Goal: Transaction & Acquisition: Purchase product/service

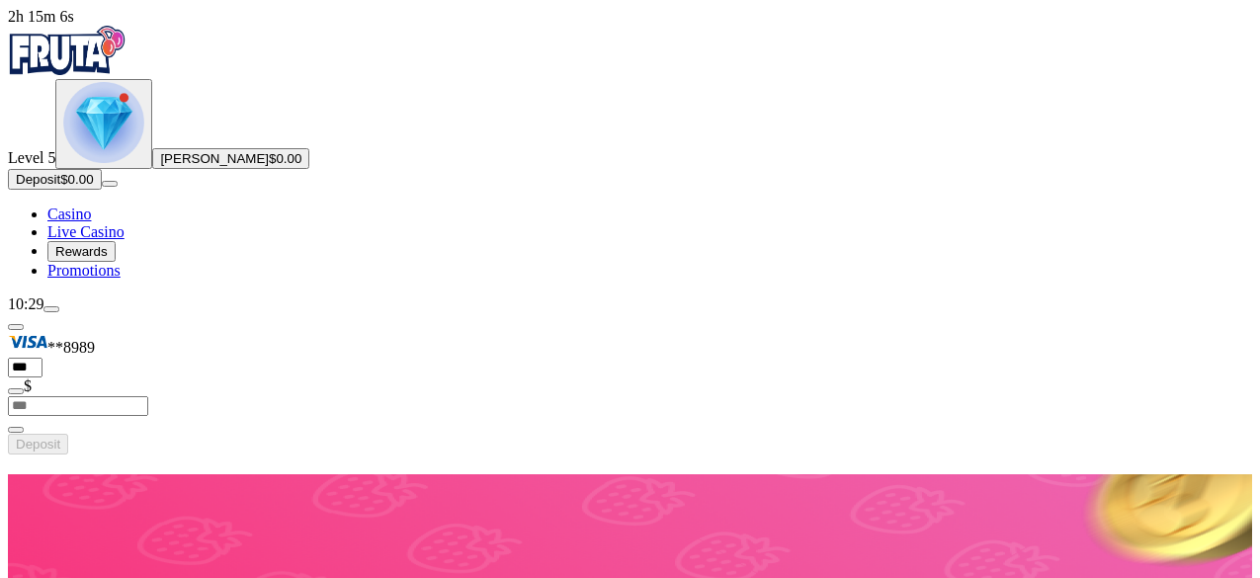
click at [102, 190] on button "Deposit $0.00" at bounding box center [55, 179] width 94 height 21
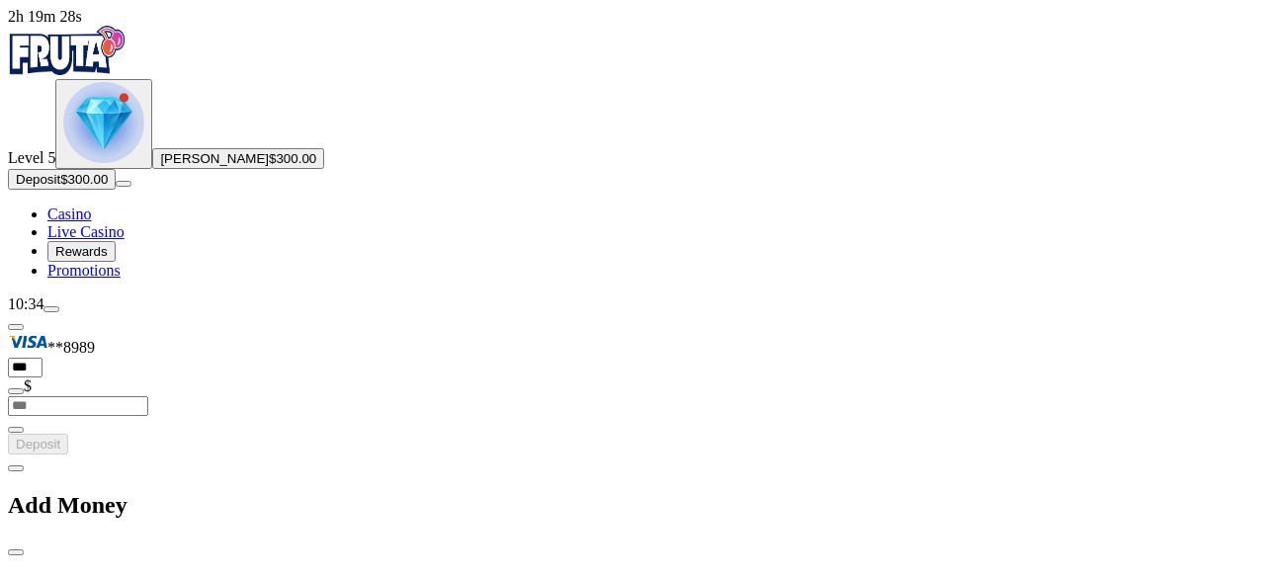
click at [16, 552] on span "close icon" at bounding box center [16, 552] width 0 height 0
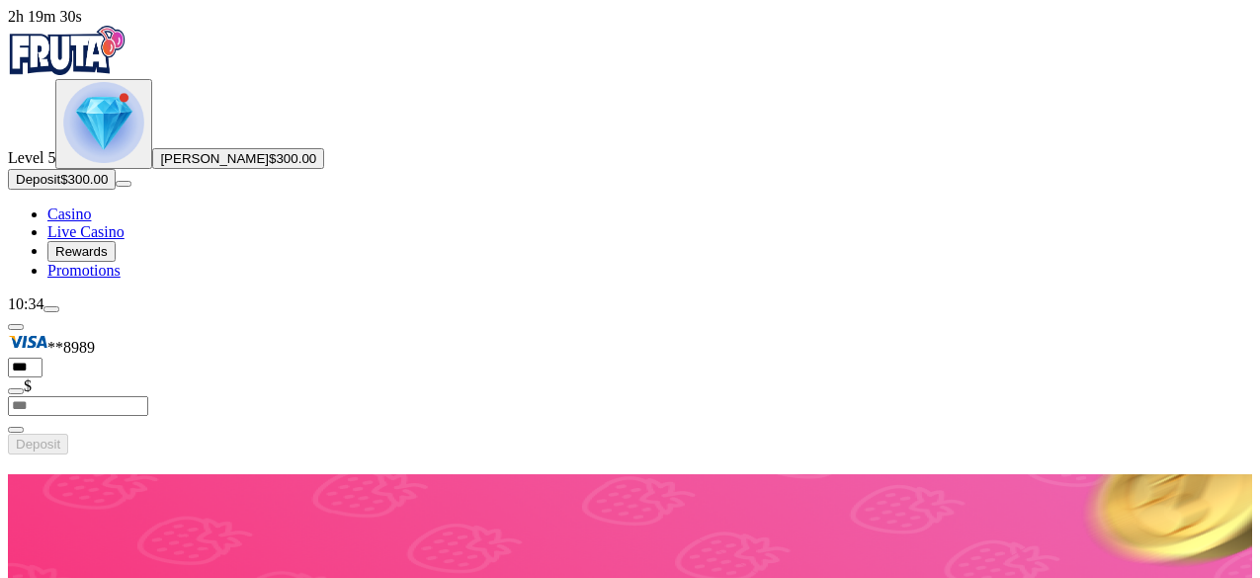
scroll to position [494, 0]
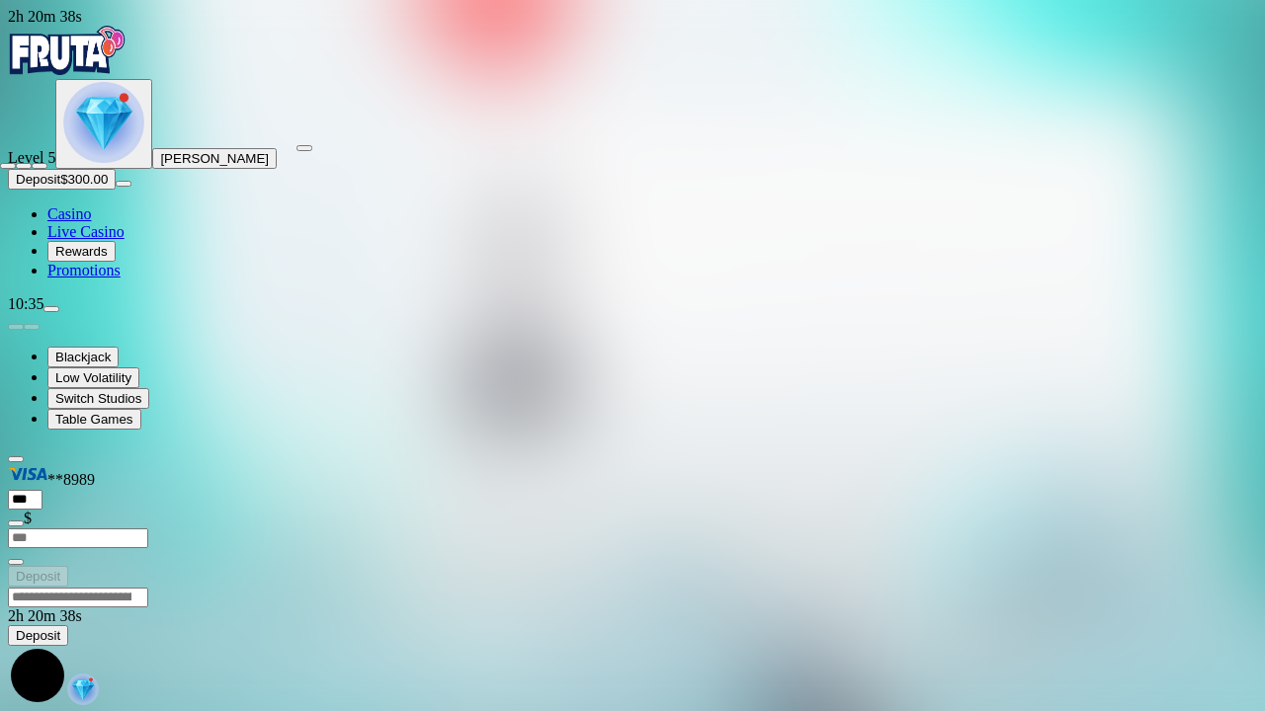
click at [8, 166] on span "close icon" at bounding box center [8, 166] width 0 height 0
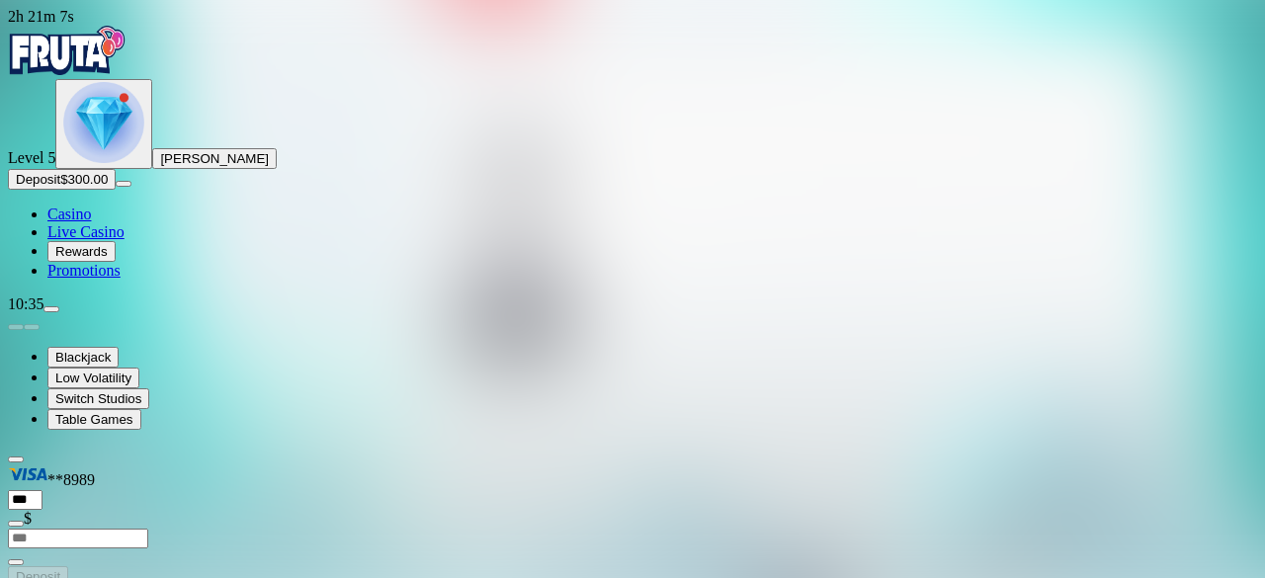
drag, startPoint x: 1143, startPoint y: 183, endPoint x: 1143, endPoint y: 269, distance: 86.0
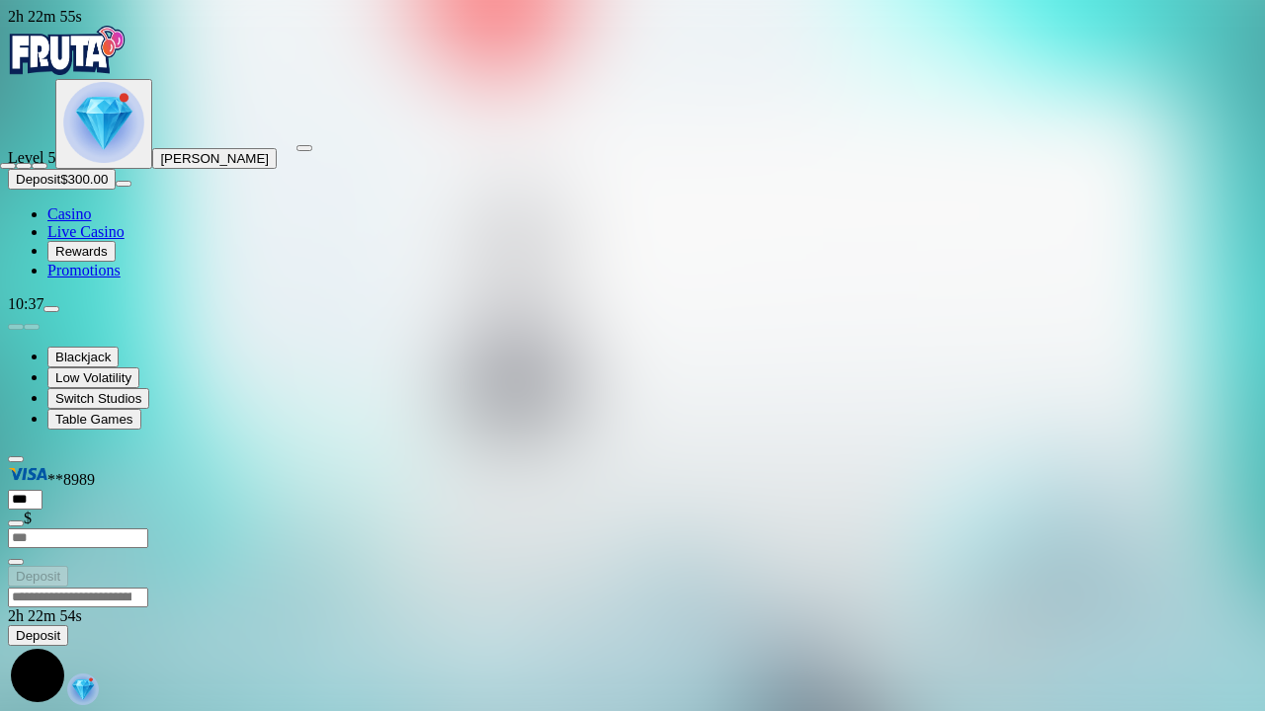
click at [8, 166] on span "close icon" at bounding box center [8, 166] width 0 height 0
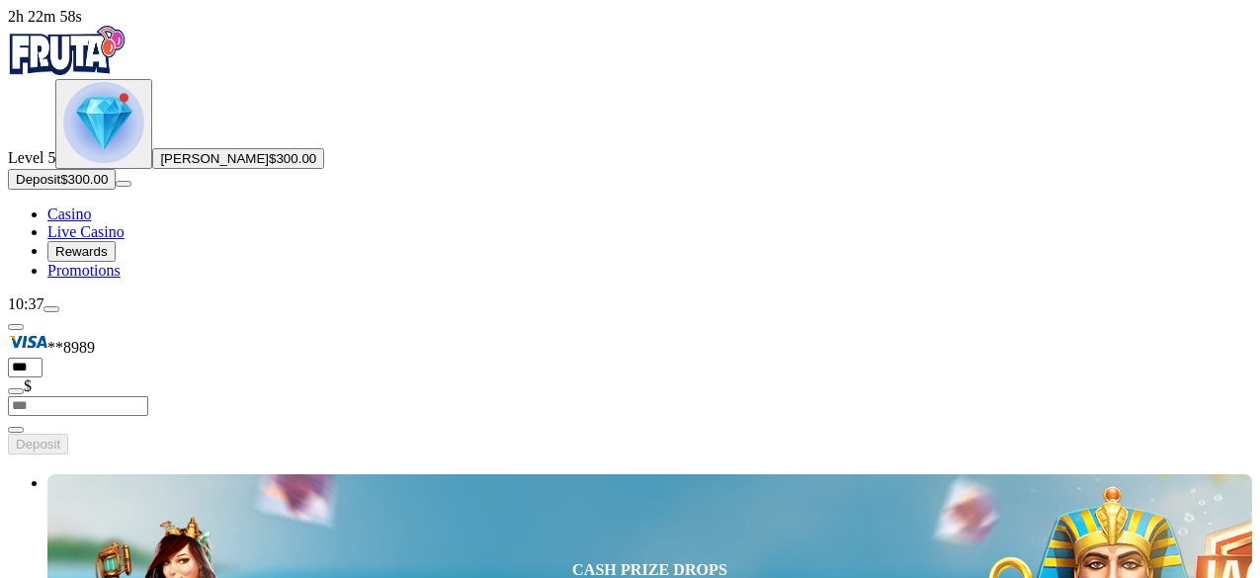
type input "*********"
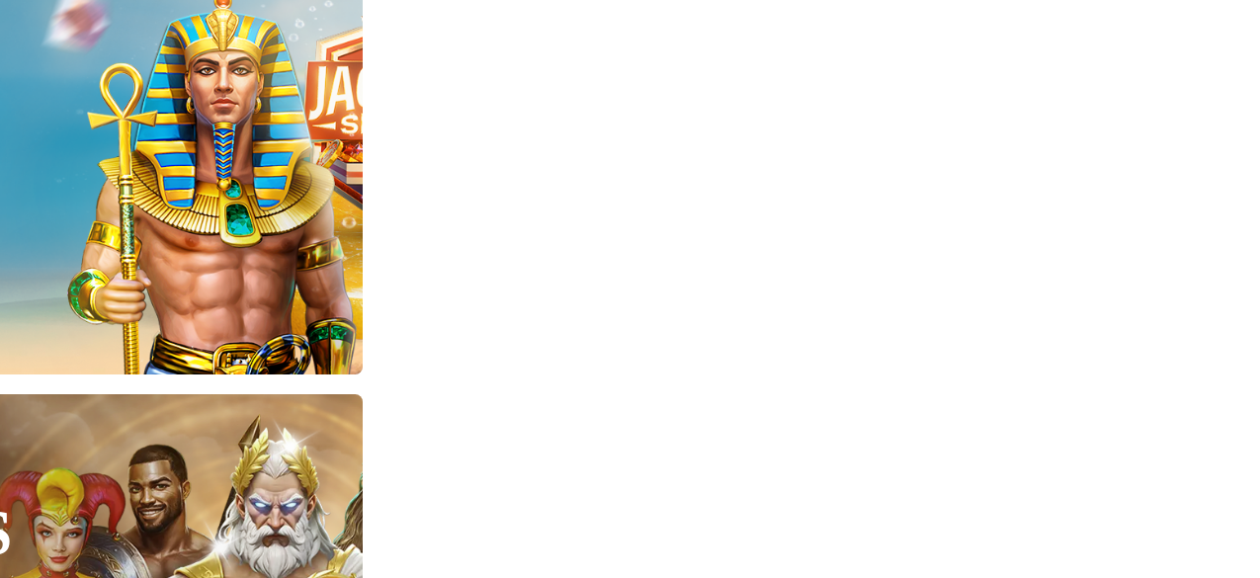
scroll to position [1056, 0]
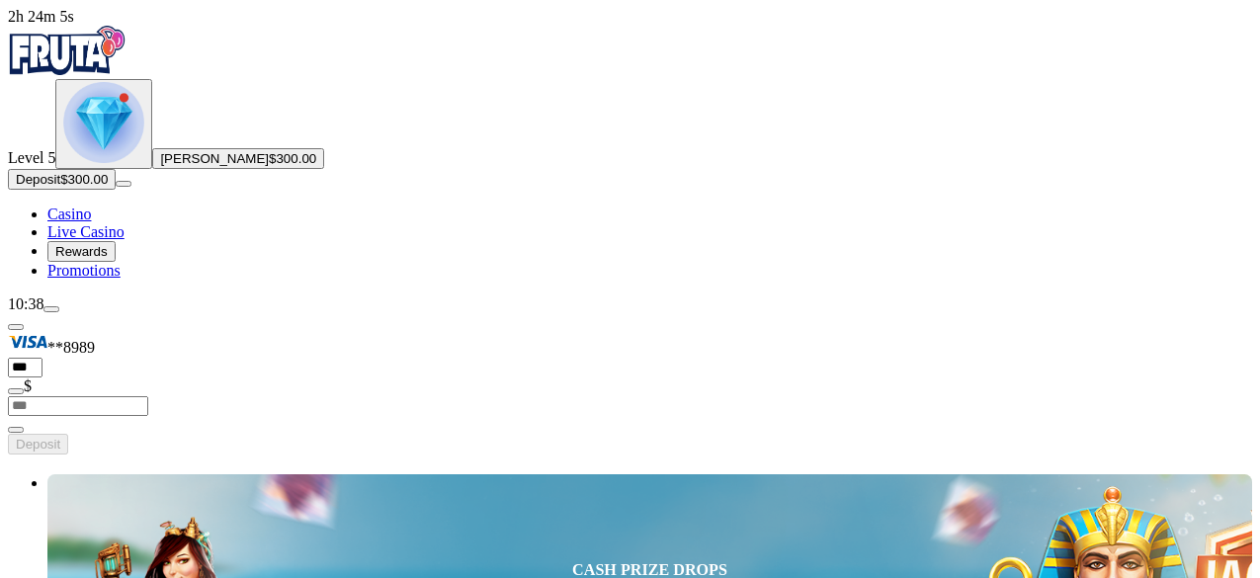
scroll to position [494, 0]
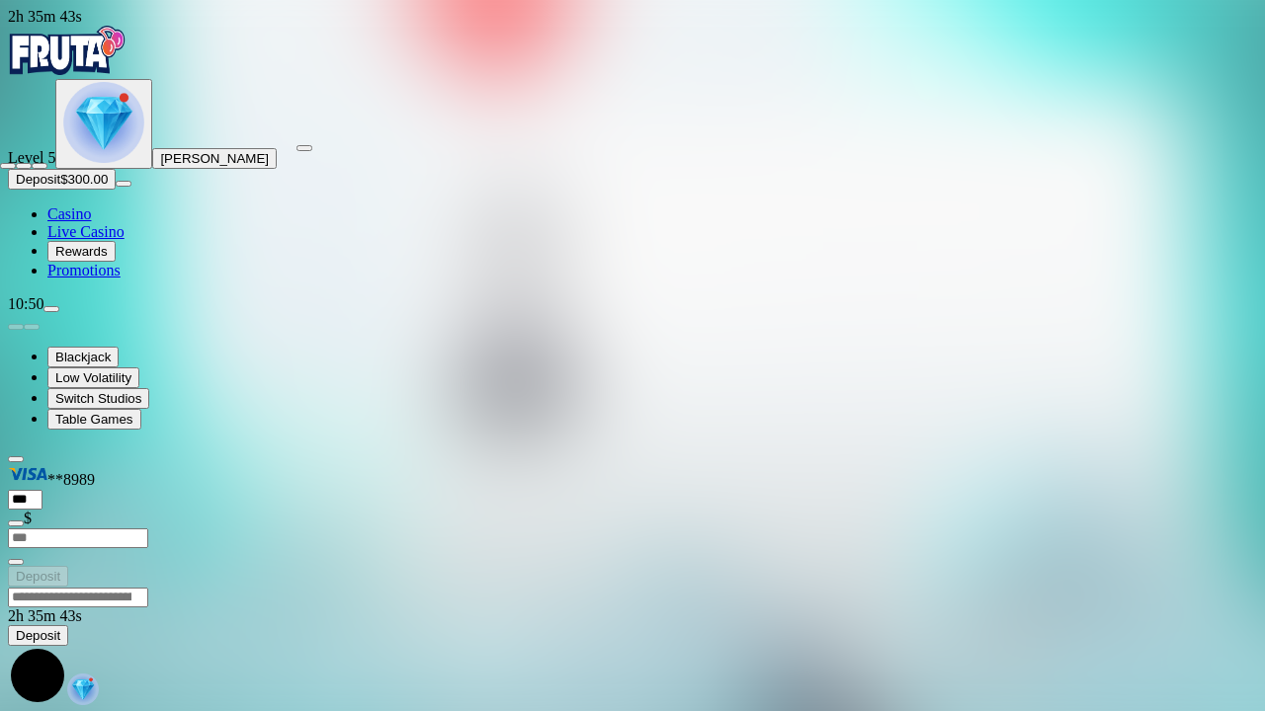
click at [8, 166] on span "close icon" at bounding box center [8, 166] width 0 height 0
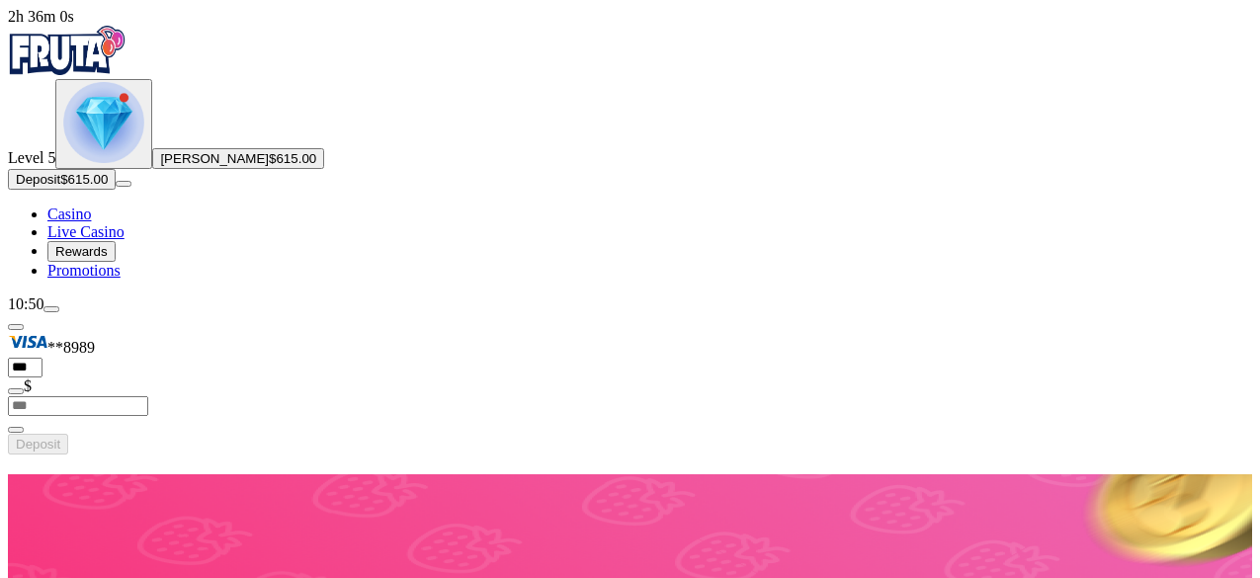
click at [51, 309] on span "menu icon" at bounding box center [51, 309] width 0 height 0
